Goal: Find specific page/section: Find specific page/section

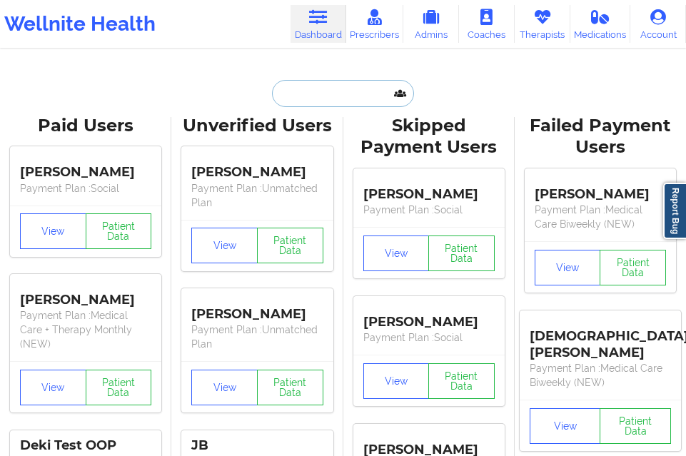
click at [316, 99] on input "text" at bounding box center [342, 93] width 141 height 27
type input "K"
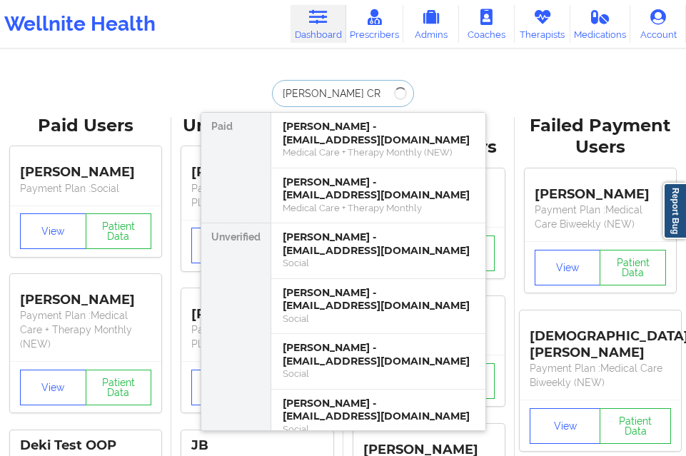
type input "[PERSON_NAME]"
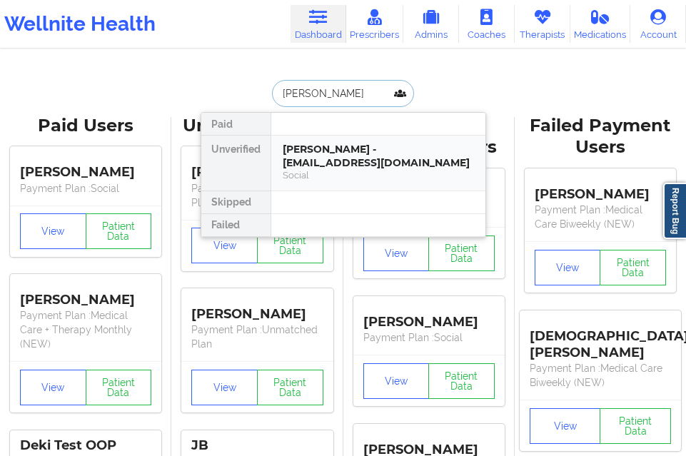
click at [308, 168] on div "[PERSON_NAME] - [EMAIL_ADDRESS][DOMAIN_NAME]" at bounding box center [378, 156] width 191 height 26
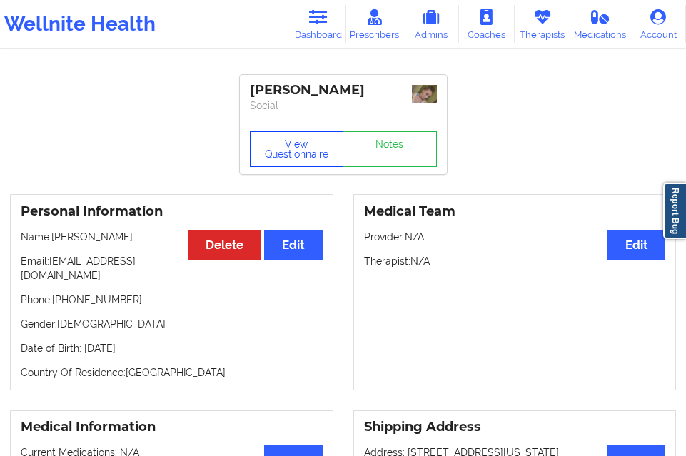
click at [305, 162] on button "View Questionnaire" at bounding box center [297, 149] width 94 height 36
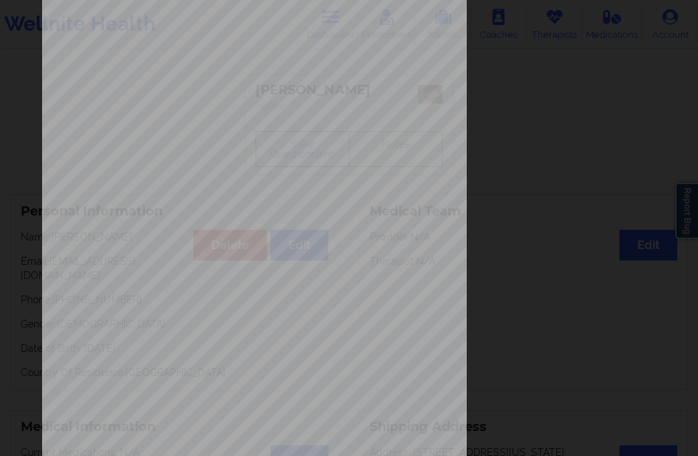
scroll to position [225, 0]
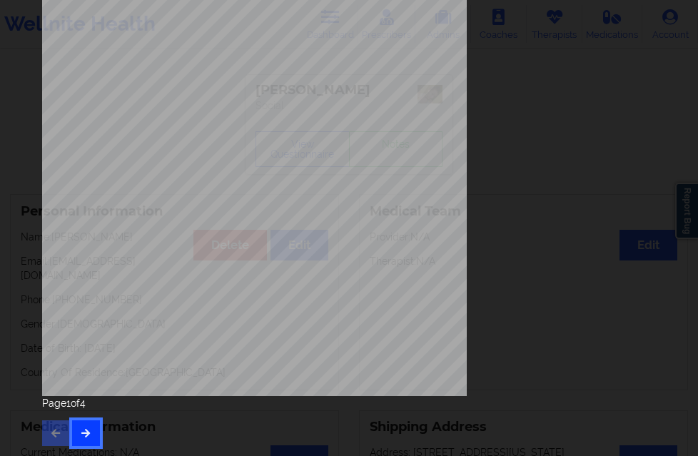
click at [91, 430] on button "button" at bounding box center [86, 434] width 28 height 26
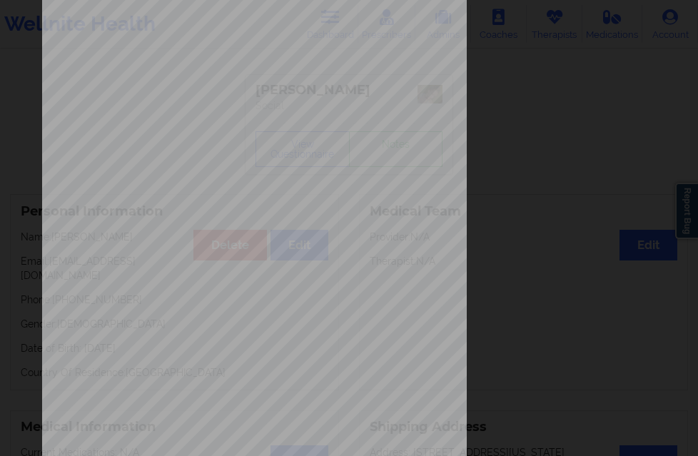
scroll to position [214, 0]
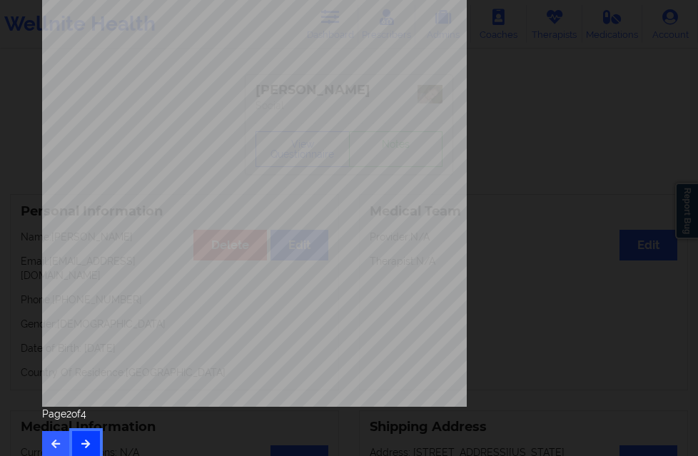
click at [89, 433] on button "button" at bounding box center [86, 444] width 28 height 26
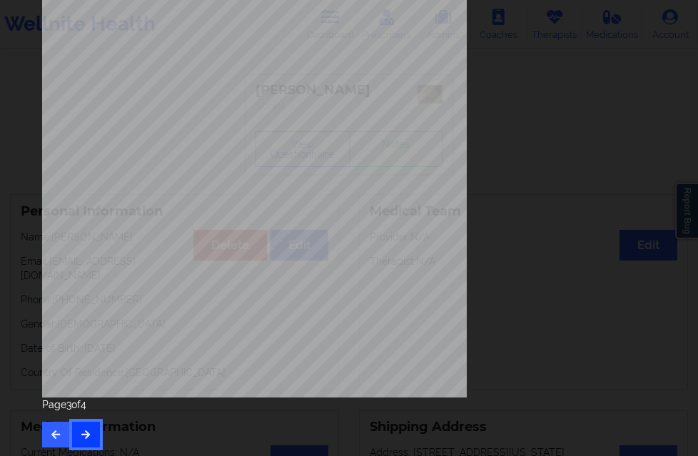
scroll to position [225, 0]
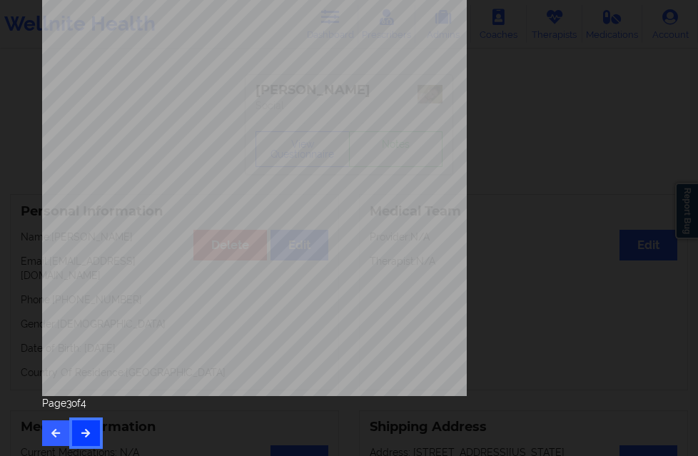
click at [81, 434] on icon "button" at bounding box center [86, 433] width 12 height 9
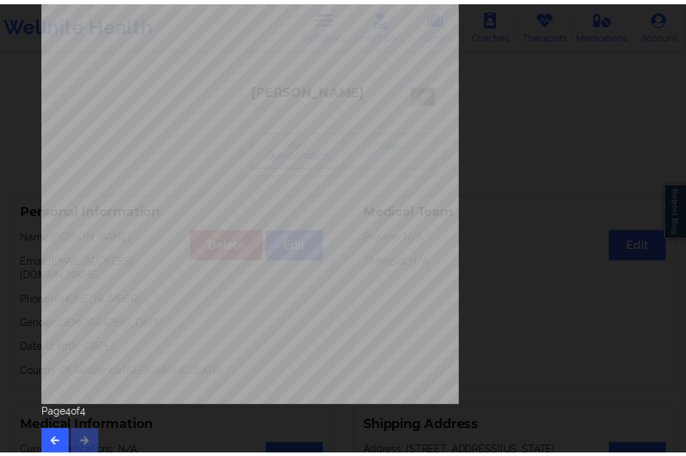
scroll to position [0, 0]
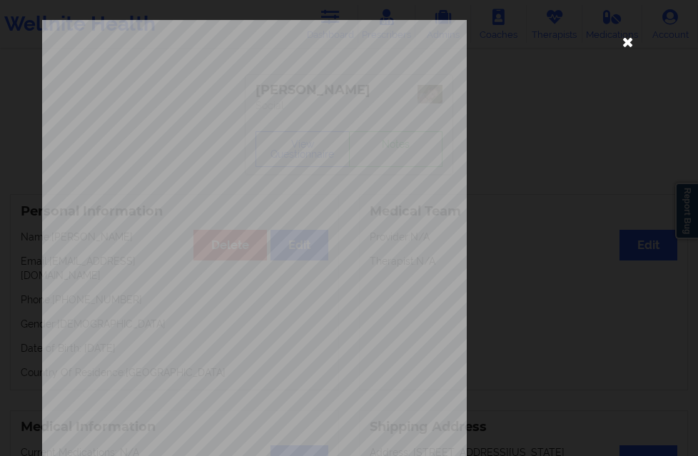
click at [631, 39] on icon at bounding box center [627, 41] width 23 height 23
